Goal: Download file/media

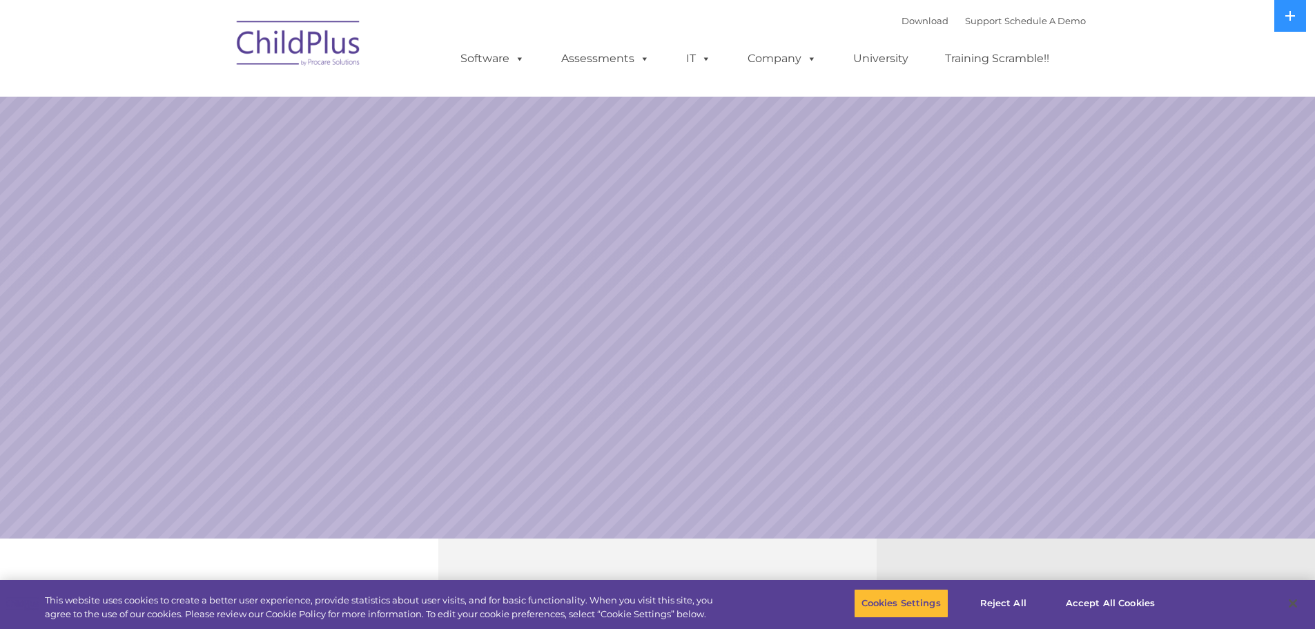
select select "MEDIUM"
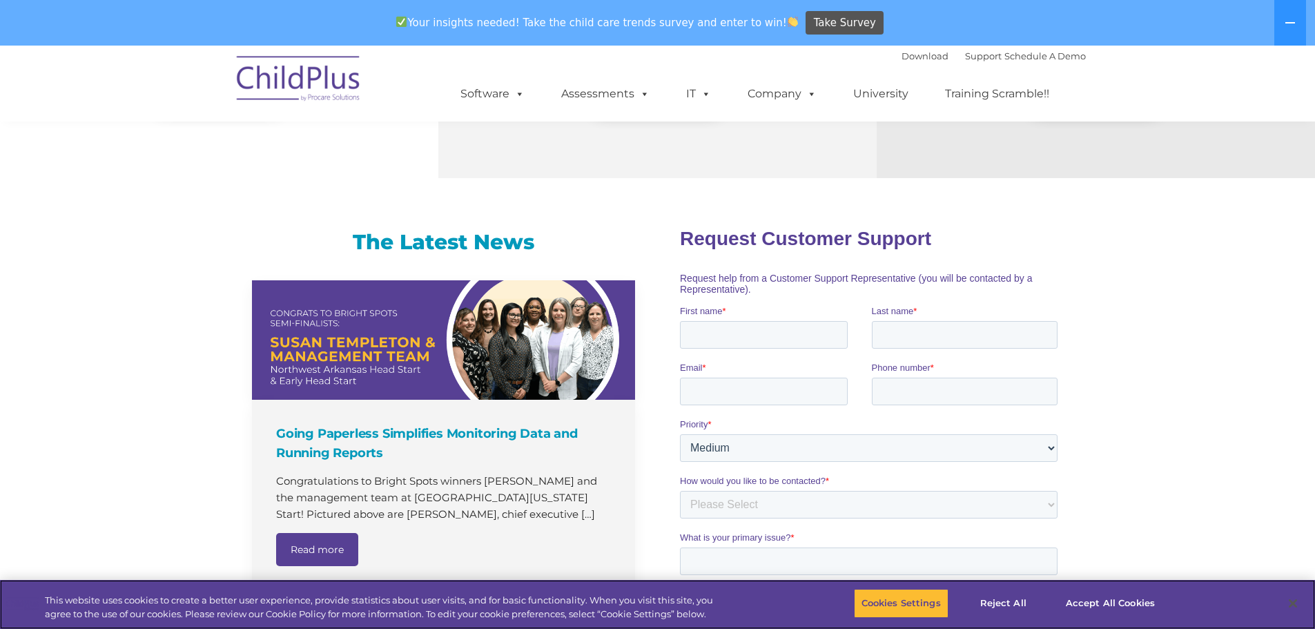
scroll to position [719, 0]
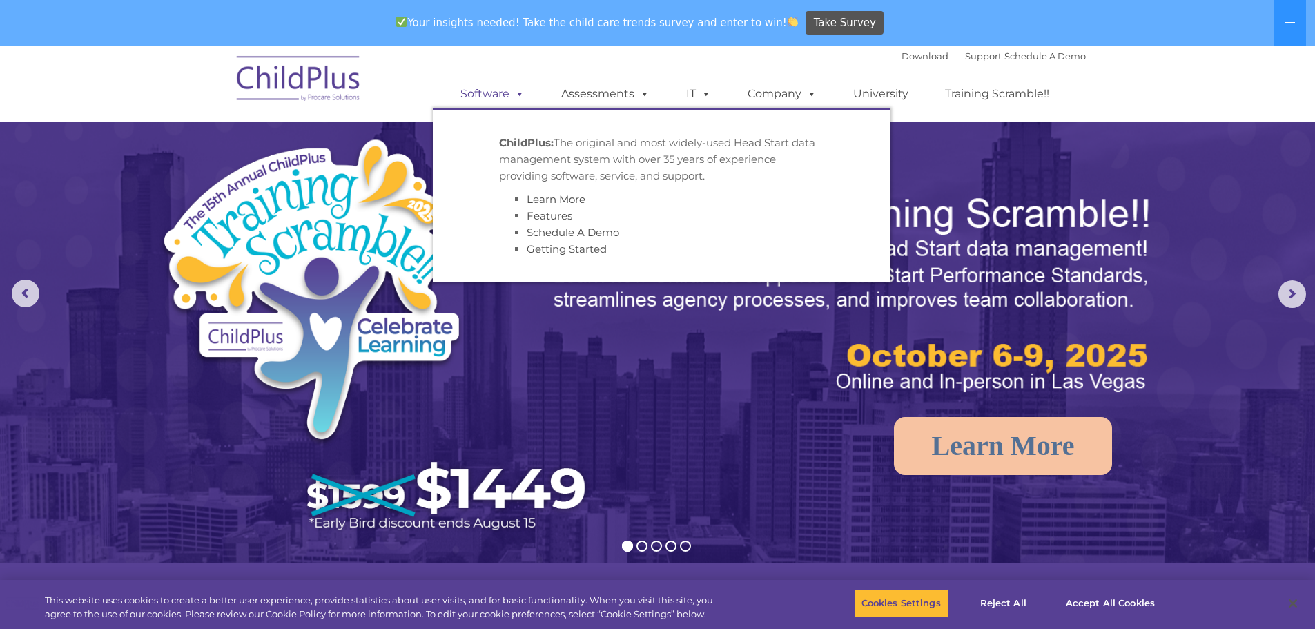
click at [489, 92] on link "Software" at bounding box center [493, 94] width 92 height 28
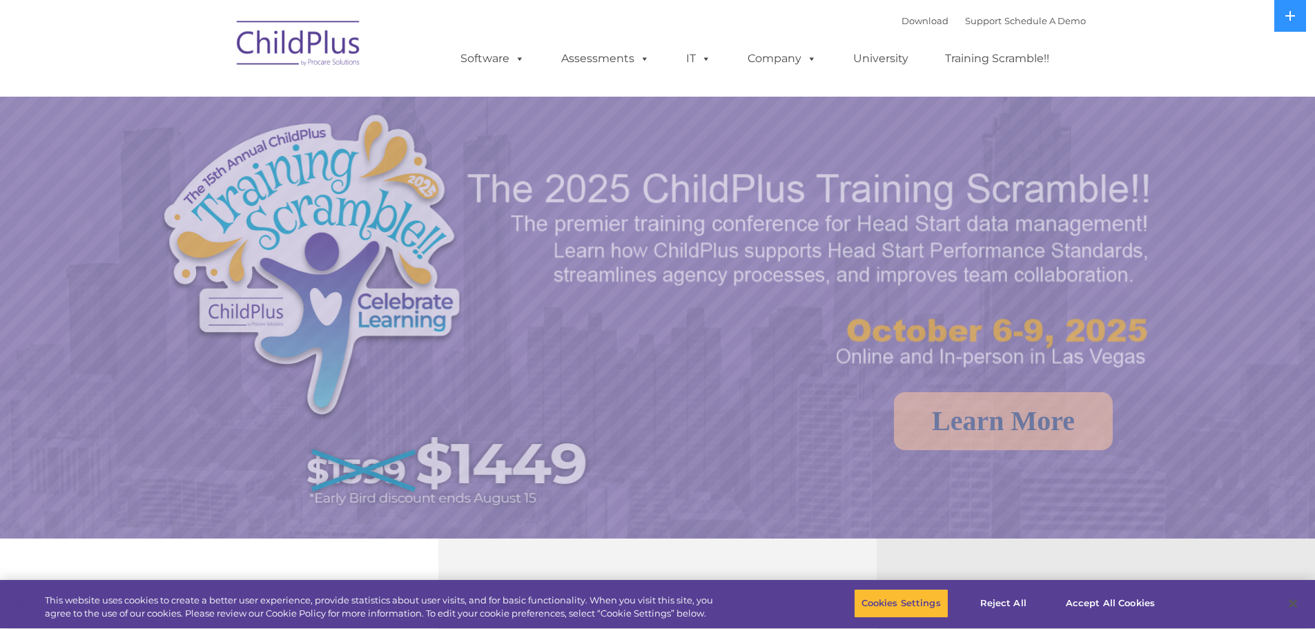
select select "MEDIUM"
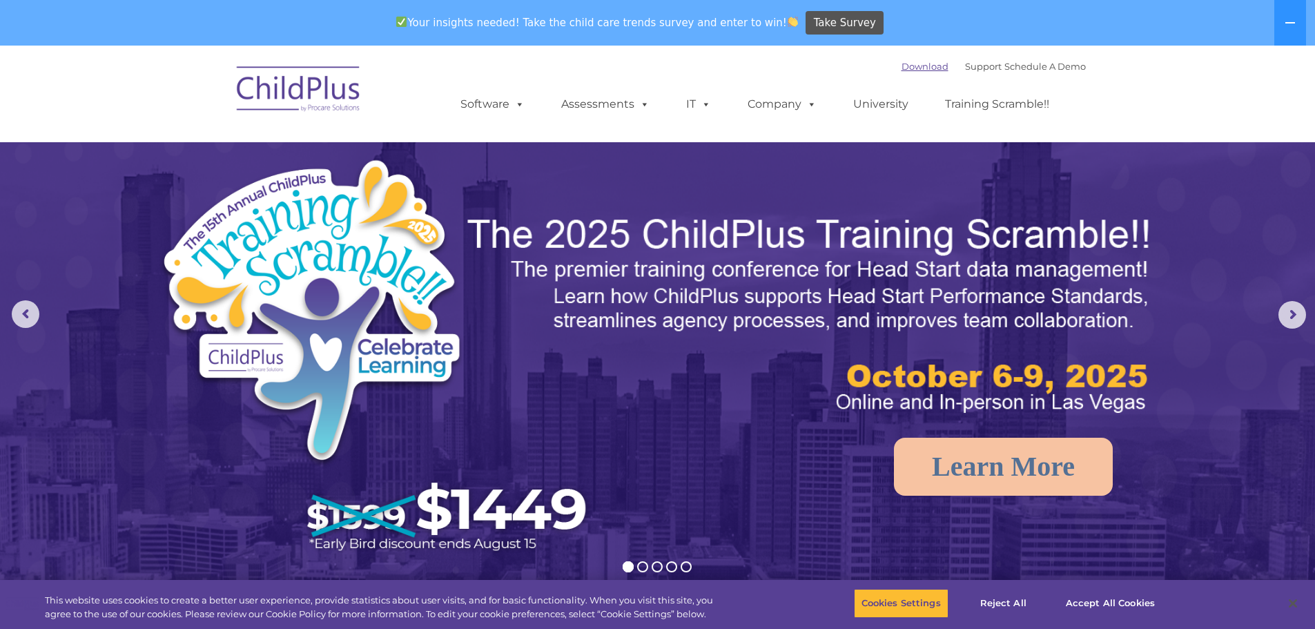
click at [911, 69] on link "Download" at bounding box center [925, 66] width 47 height 11
